Goal: Use online tool/utility: Utilize a website feature to perform a specific function

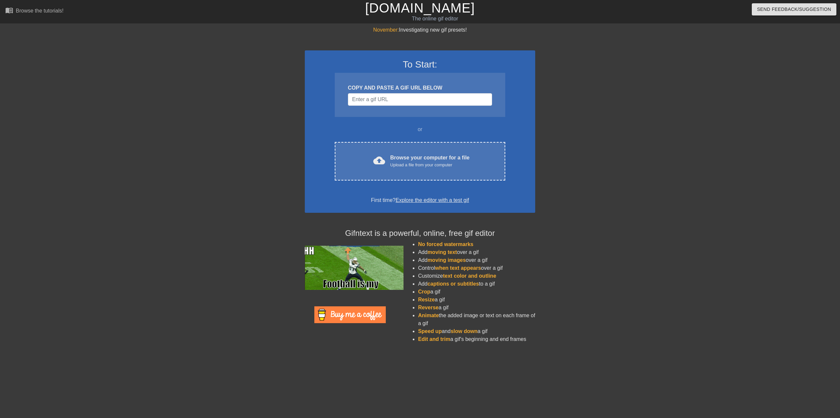
scroll to position [0, 5]
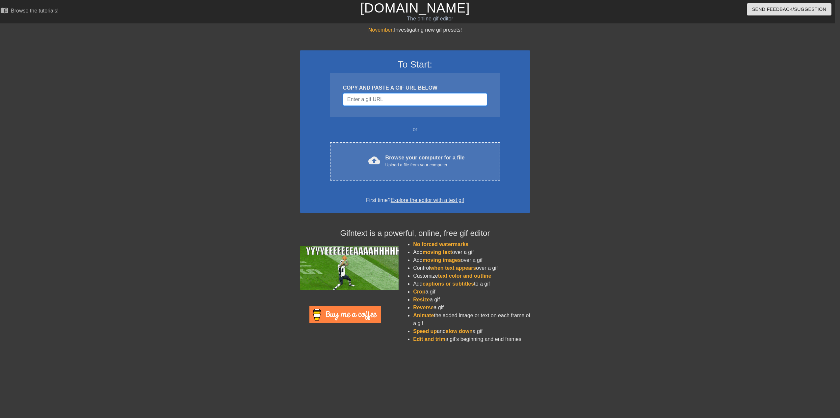
click at [387, 102] on input "Username" at bounding box center [415, 99] width 144 height 13
paste input "[URL][DOMAIN_NAME]"
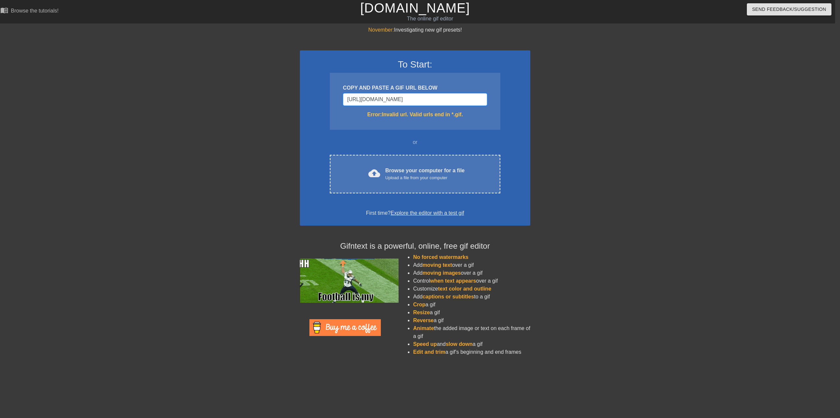
type input "[URL][DOMAIN_NAME]"
click at [431, 99] on input "[URL][DOMAIN_NAME]" at bounding box center [415, 99] width 144 height 13
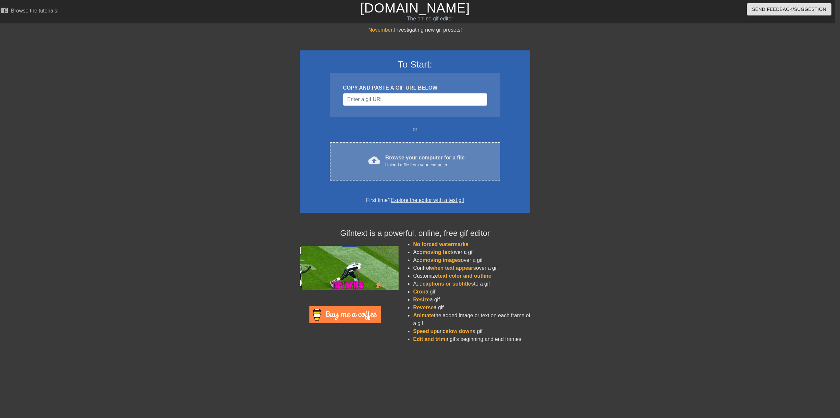
click at [418, 161] on div "Browse your computer for a file Upload a file from your computer" at bounding box center [424, 161] width 79 height 14
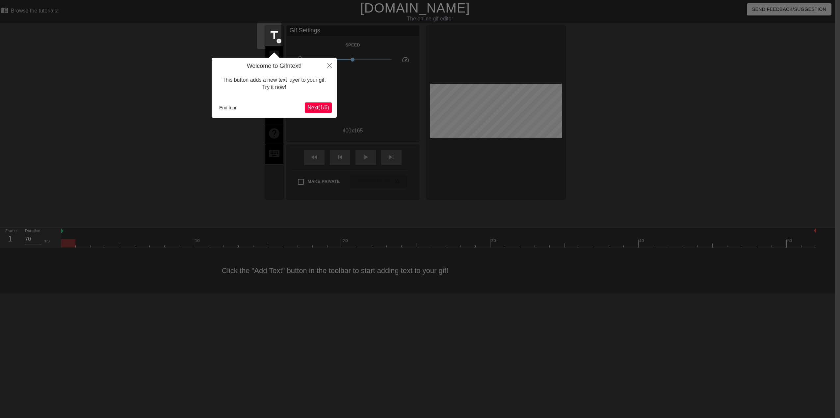
click at [316, 110] on span "Next ( 1 / 6 )" at bounding box center [318, 108] width 22 height 6
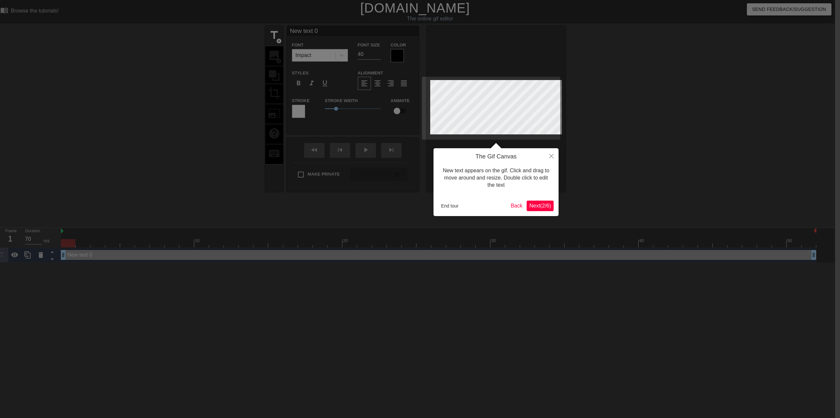
click at [544, 208] on span "Next ( 2 / 6 )" at bounding box center [540, 206] width 22 height 6
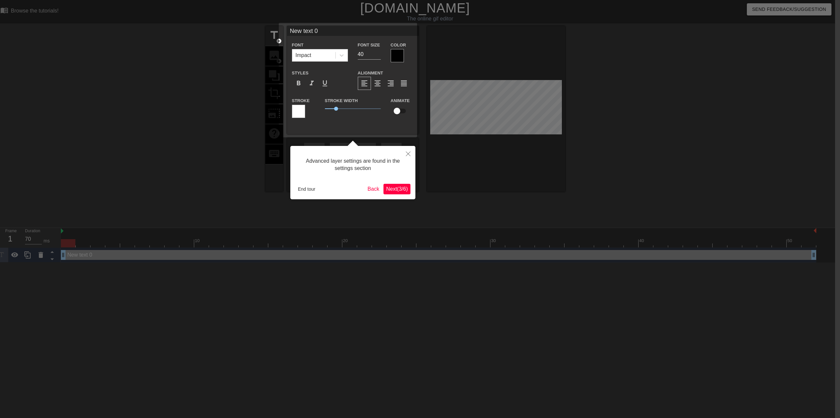
click at [396, 190] on span "Next ( 3 / 6 )" at bounding box center [397, 189] width 22 height 6
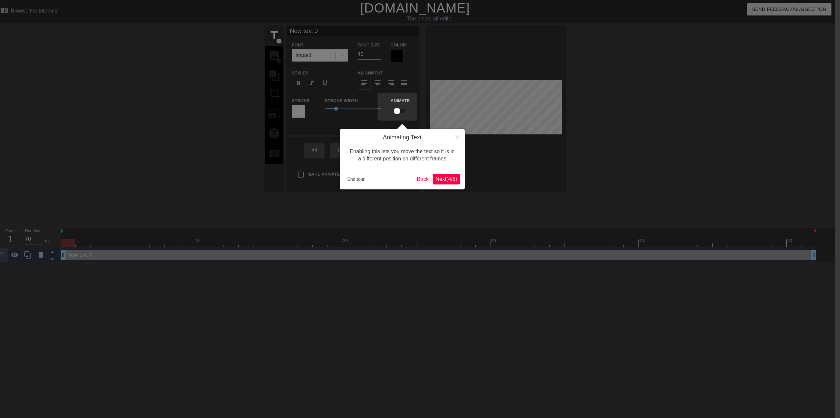
click at [446, 178] on span "Next ( 4 / 6 )" at bounding box center [446, 179] width 22 height 6
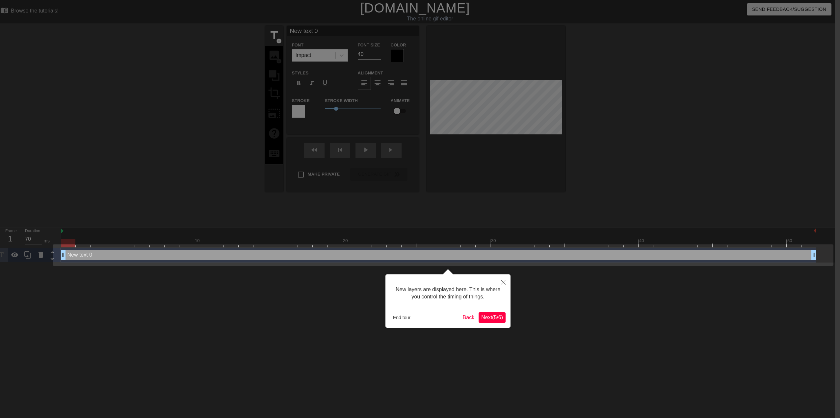
click at [496, 317] on span "Next ( 5 / 6 )" at bounding box center [492, 317] width 22 height 6
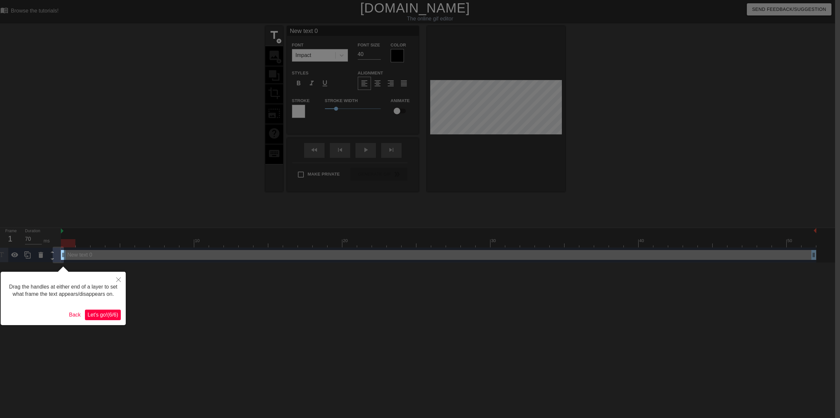
click at [104, 316] on span "Let's go! ( 6 / 6 )" at bounding box center [103, 315] width 31 height 6
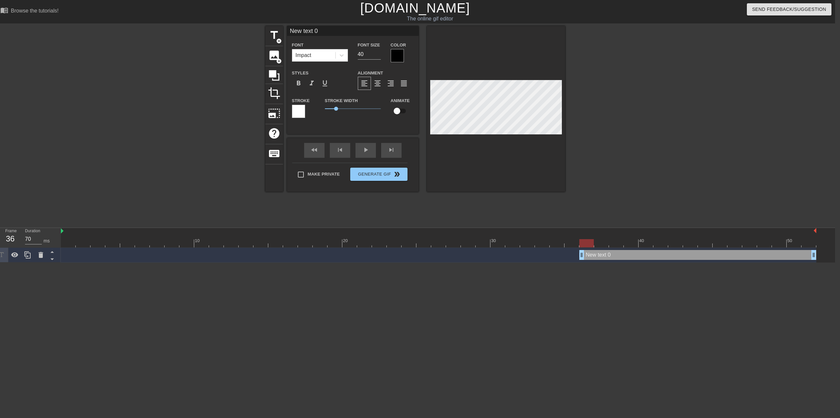
drag, startPoint x: 64, startPoint y: 256, endPoint x: 584, endPoint y: 250, distance: 519.5
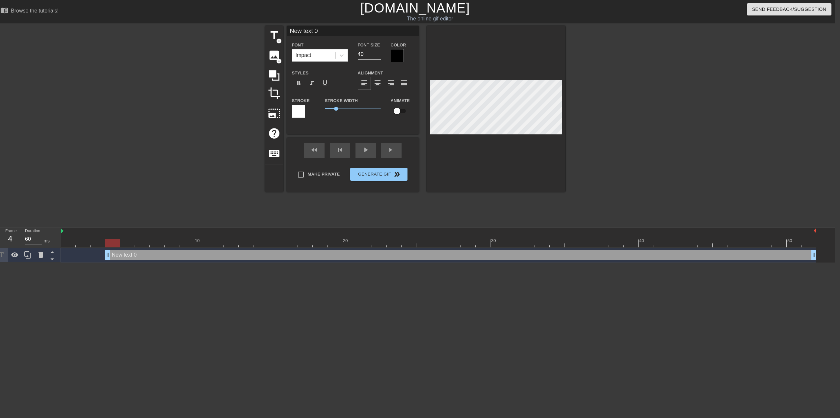
type input "70"
drag, startPoint x: 582, startPoint y: 253, endPoint x: 39, endPoint y: 250, distance: 542.9
click at [45, 250] on div "Frame 1 Duration 70 ms 10 20 30 40 50 New text 0 drag_handle drag_handle" at bounding box center [415, 245] width 840 height 35
click at [271, 111] on span "photo_size_select_large" at bounding box center [274, 113] width 13 height 13
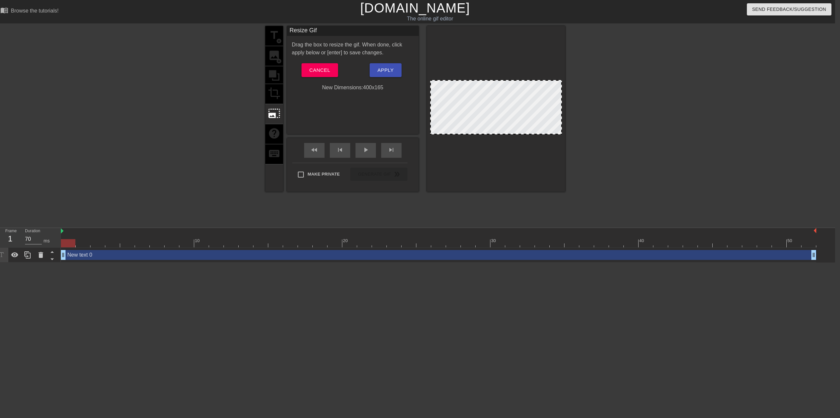
click at [485, 101] on div at bounding box center [496, 107] width 132 height 54
click at [316, 71] on span "Cancel" at bounding box center [319, 70] width 21 height 9
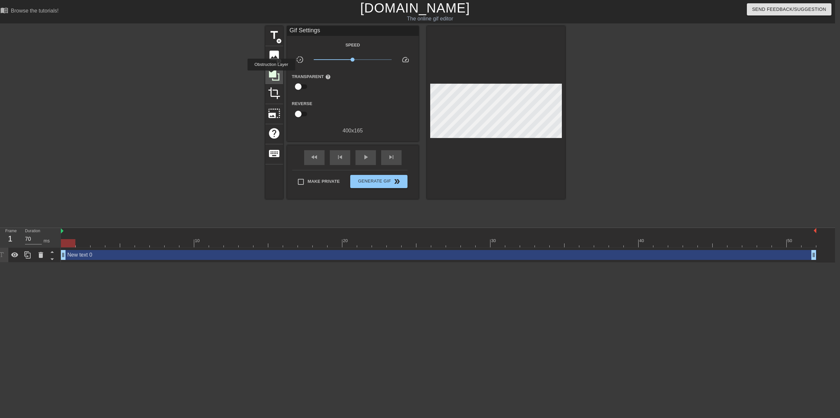
click at [271, 75] on icon at bounding box center [274, 75] width 11 height 11
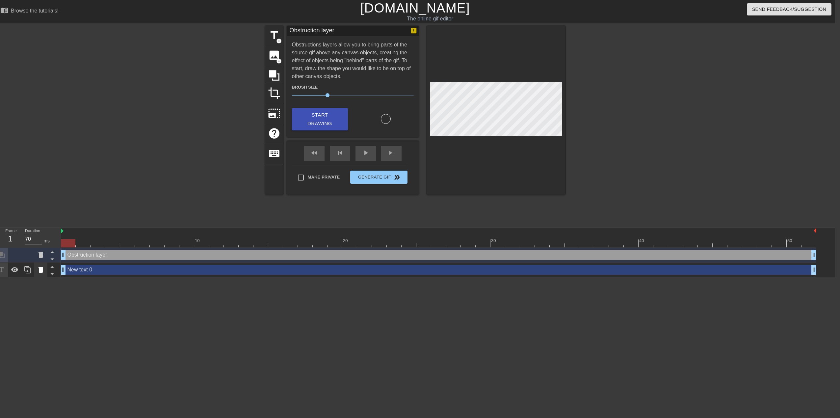
click at [42, 269] on icon at bounding box center [40, 270] width 5 height 6
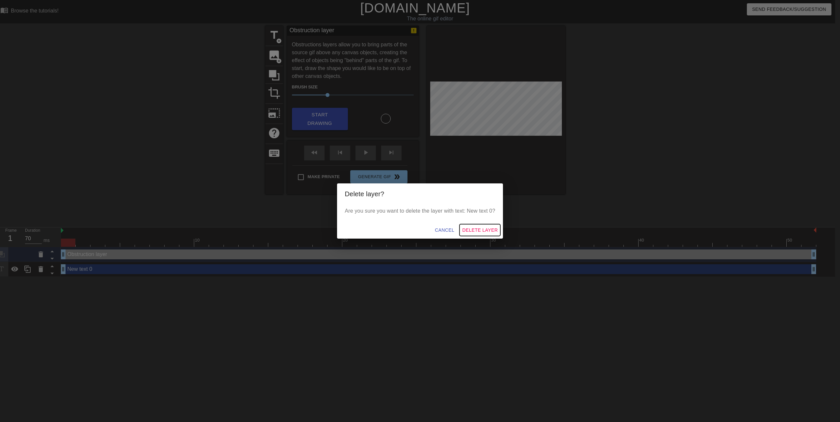
click at [471, 228] on span "Delete Layer" at bounding box center [480, 230] width 36 height 8
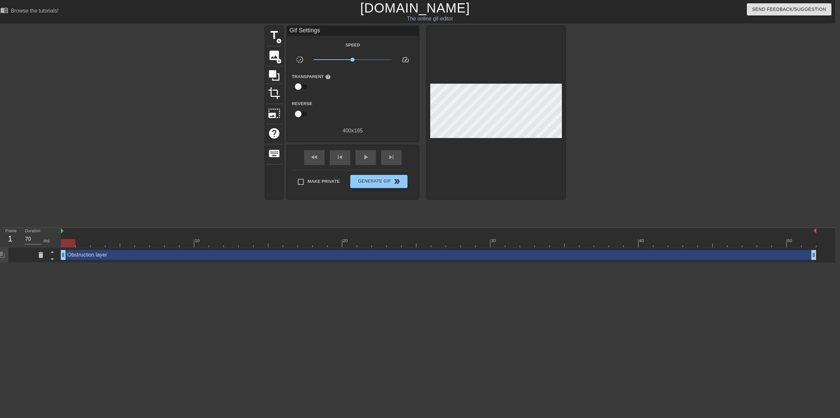
click at [297, 85] on input "checkbox" at bounding box center [298, 86] width 38 height 13
click at [297, 85] on input "checkbox" at bounding box center [305, 86] width 38 height 13
checkbox input "false"
click at [279, 57] on span "image" at bounding box center [274, 55] width 13 height 13
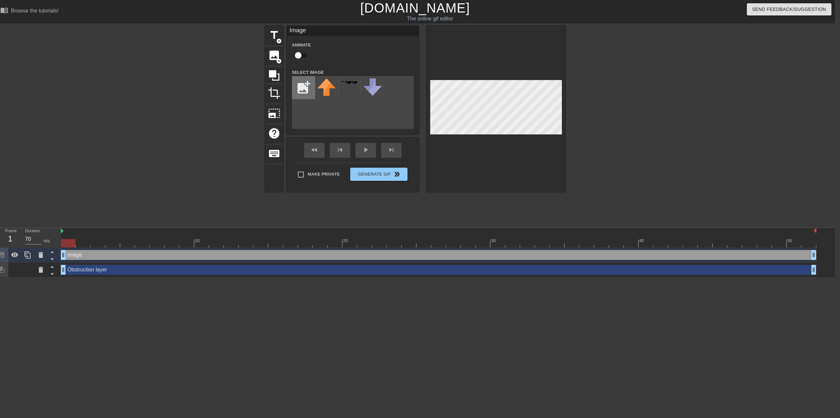
click at [304, 86] on input "file" at bounding box center [303, 87] width 22 height 22
type input "C:\fakepath\image (4).jfif"
click at [608, 92] on div "title add_circle image add_circle crop photo_size_select_large help keyboard Im…" at bounding box center [415, 124] width 840 height 197
click at [40, 253] on icon at bounding box center [40, 255] width 5 height 6
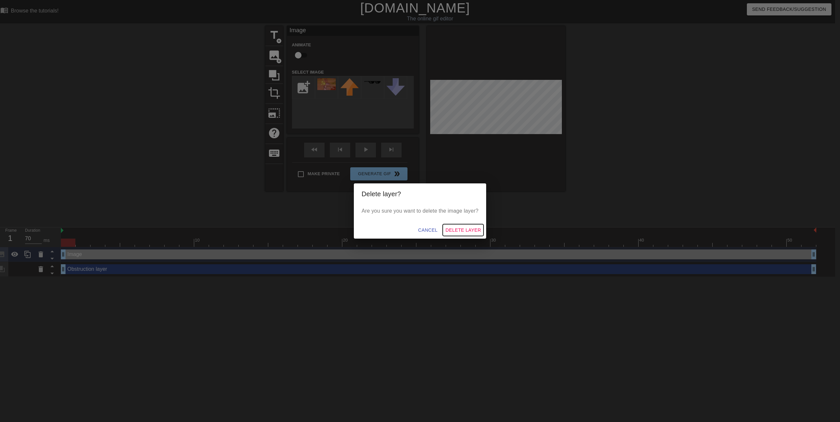
click at [463, 231] on span "Delete Layer" at bounding box center [463, 230] width 36 height 8
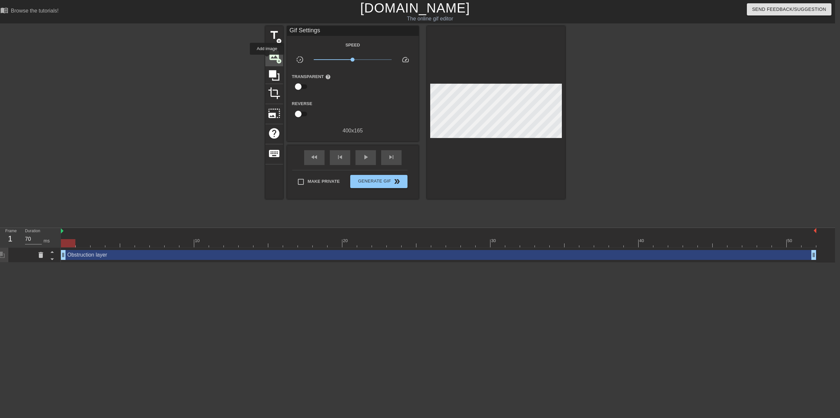
click at [267, 59] on div "image add_circle" at bounding box center [274, 56] width 18 height 20
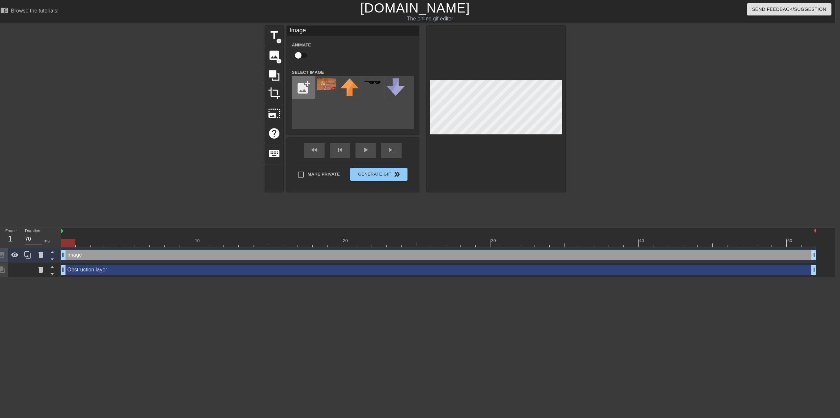
click at [300, 85] on input "file" at bounding box center [303, 87] width 22 height 22
type input "C:\fakepath\cover.png"
click at [323, 87] on div at bounding box center [326, 87] width 23 height 23
click at [656, 126] on div at bounding box center [622, 124] width 99 height 197
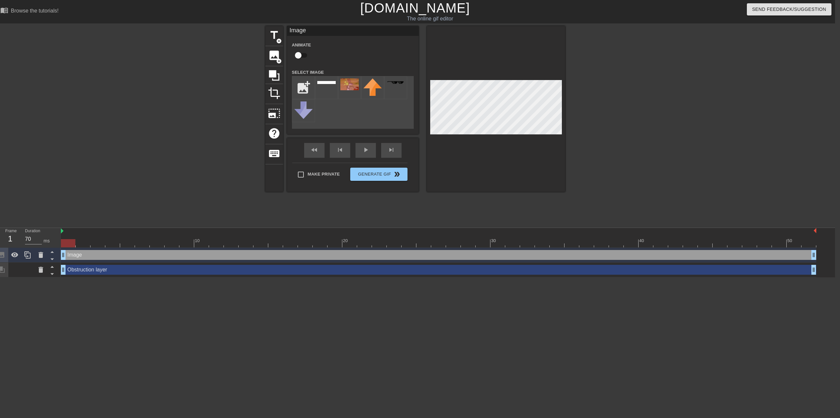
click at [634, 127] on div at bounding box center [622, 124] width 99 height 197
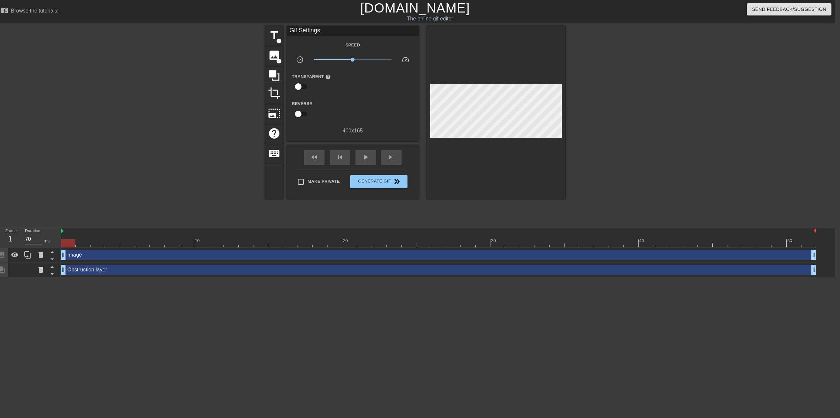
click at [659, 128] on div at bounding box center [622, 124] width 99 height 197
click at [275, 36] on span "title" at bounding box center [274, 35] width 13 height 13
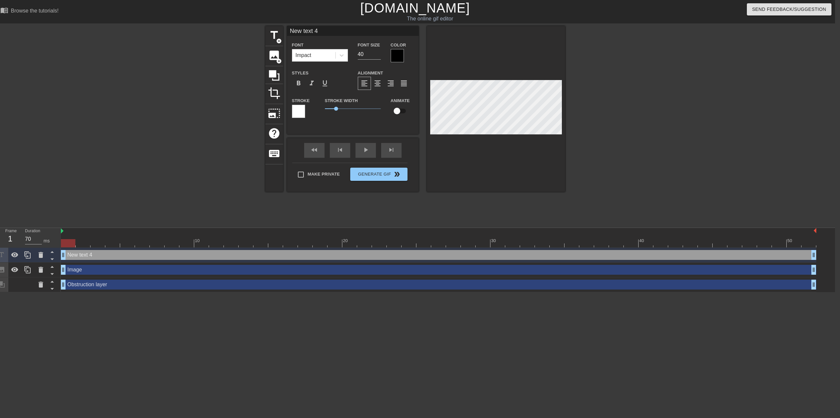
scroll to position [1, 1]
type input "I"
type textarea "I"
type input "Ir"
type textarea "Ir"
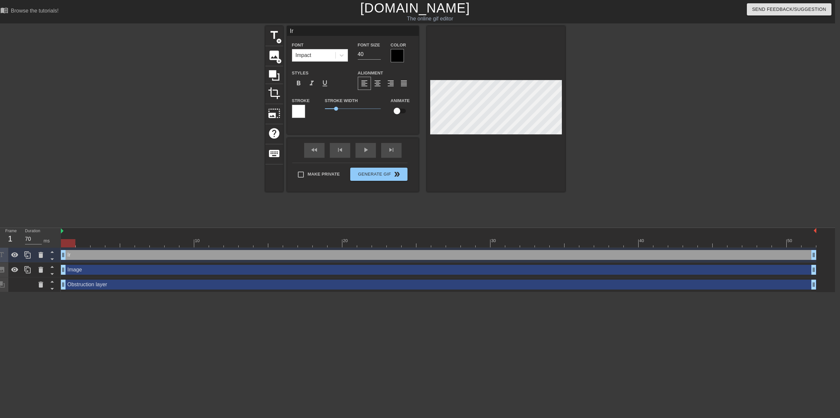
type input "[PERSON_NAME]"
type textarea "[PERSON_NAME]"
type input "Irap"
type textarea "Irap"
type input "Irapu"
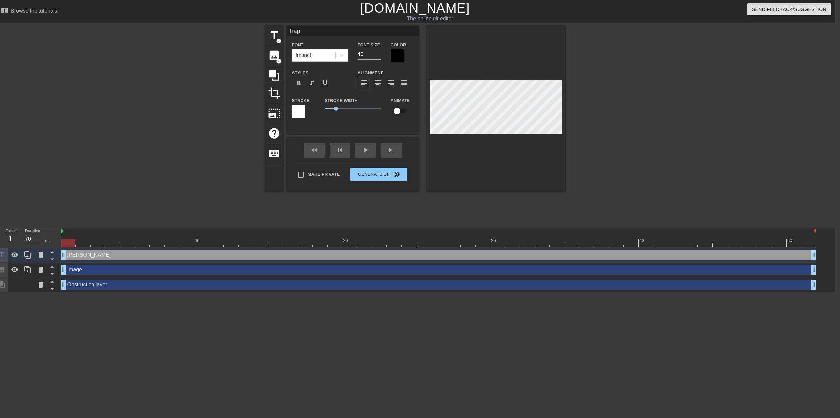
type textarea "Irapu"
type input "Irapua"
type textarea "Irapua"
type input "Irapuat"
type textarea "Irapuat"
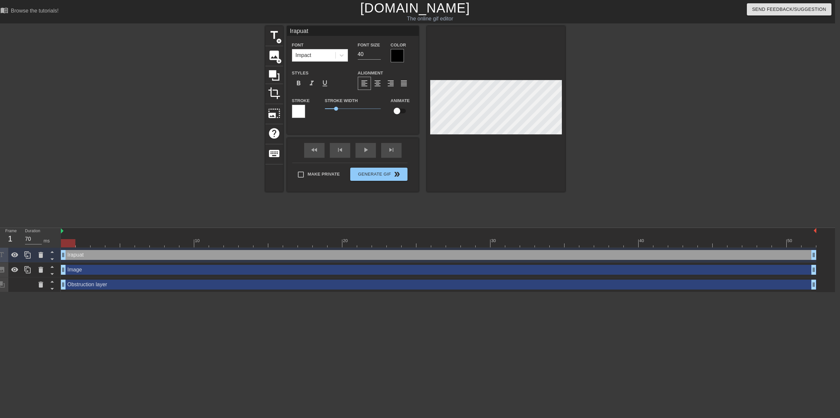
scroll to position [1, 1]
type input "Irapuato"
type textarea "Irapuato"
click at [296, 109] on div at bounding box center [298, 111] width 13 height 13
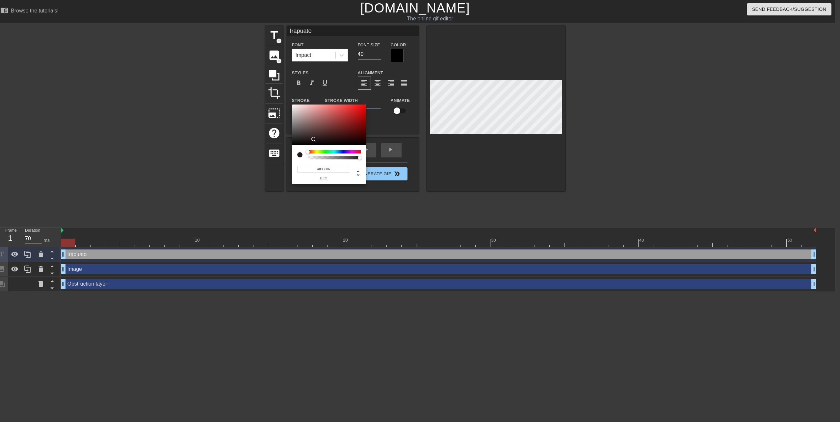
type input "#000000"
drag, startPoint x: 314, startPoint y: 138, endPoint x: 313, endPoint y: 151, distance: 13.5
click at [313, 151] on div "#000000 hex" at bounding box center [329, 145] width 74 height 80
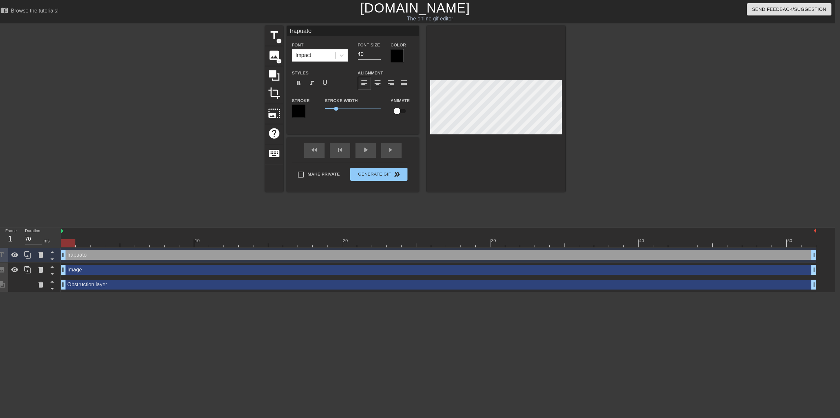
click at [396, 56] on div at bounding box center [397, 55] width 13 height 13
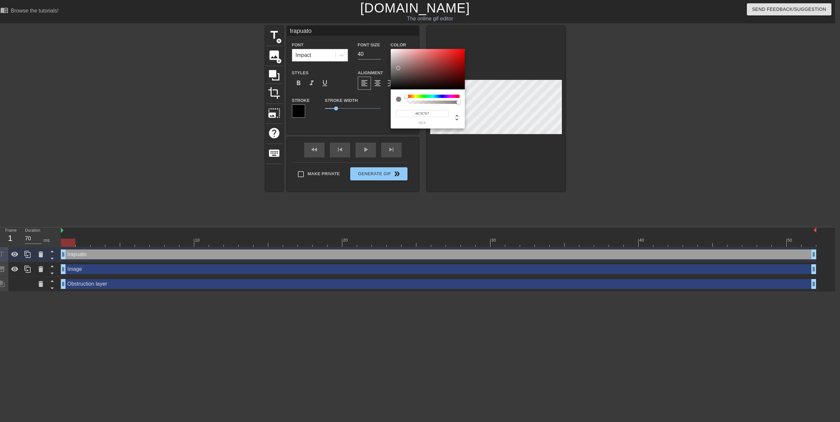
type input "#FFFFFF"
drag, startPoint x: 398, startPoint y: 67, endPoint x: 381, endPoint y: 39, distance: 32.9
click at [381, 39] on div "#FFFFFF hex" at bounding box center [420, 211] width 840 height 422
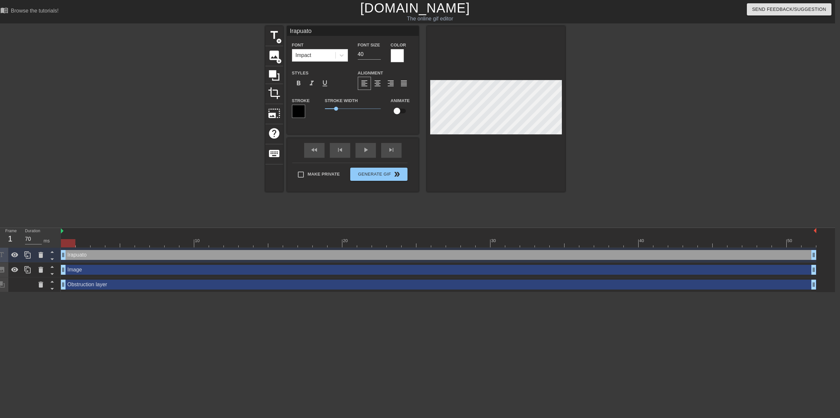
click at [640, 127] on div at bounding box center [622, 124] width 99 height 197
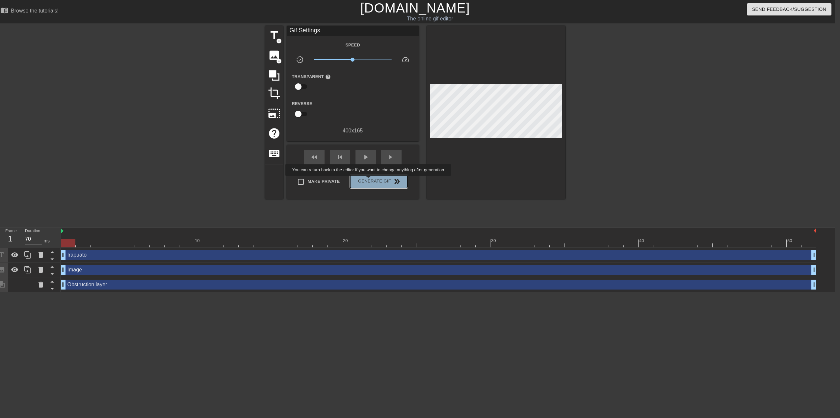
click at [369, 180] on span "Generate Gif double_arrow" at bounding box center [379, 181] width 52 height 8
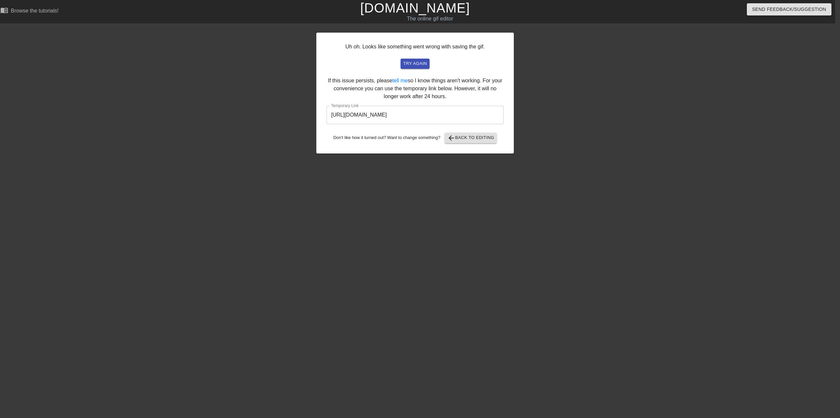
click at [413, 117] on input "[URL][DOMAIN_NAME]" at bounding box center [414, 115] width 177 height 18
